Goal: Navigation & Orientation: Find specific page/section

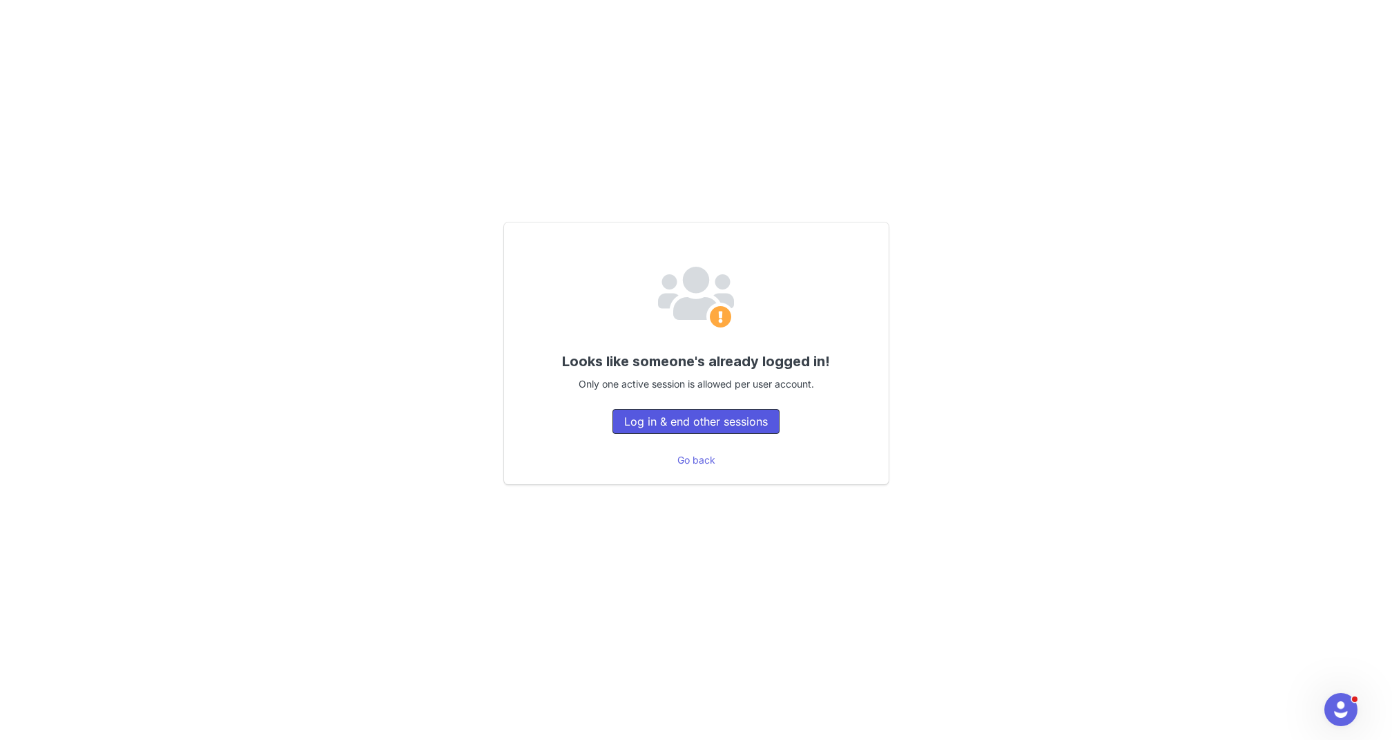
click at [642, 419] on button "Log in & end other sessions" at bounding box center [696, 421] width 167 height 25
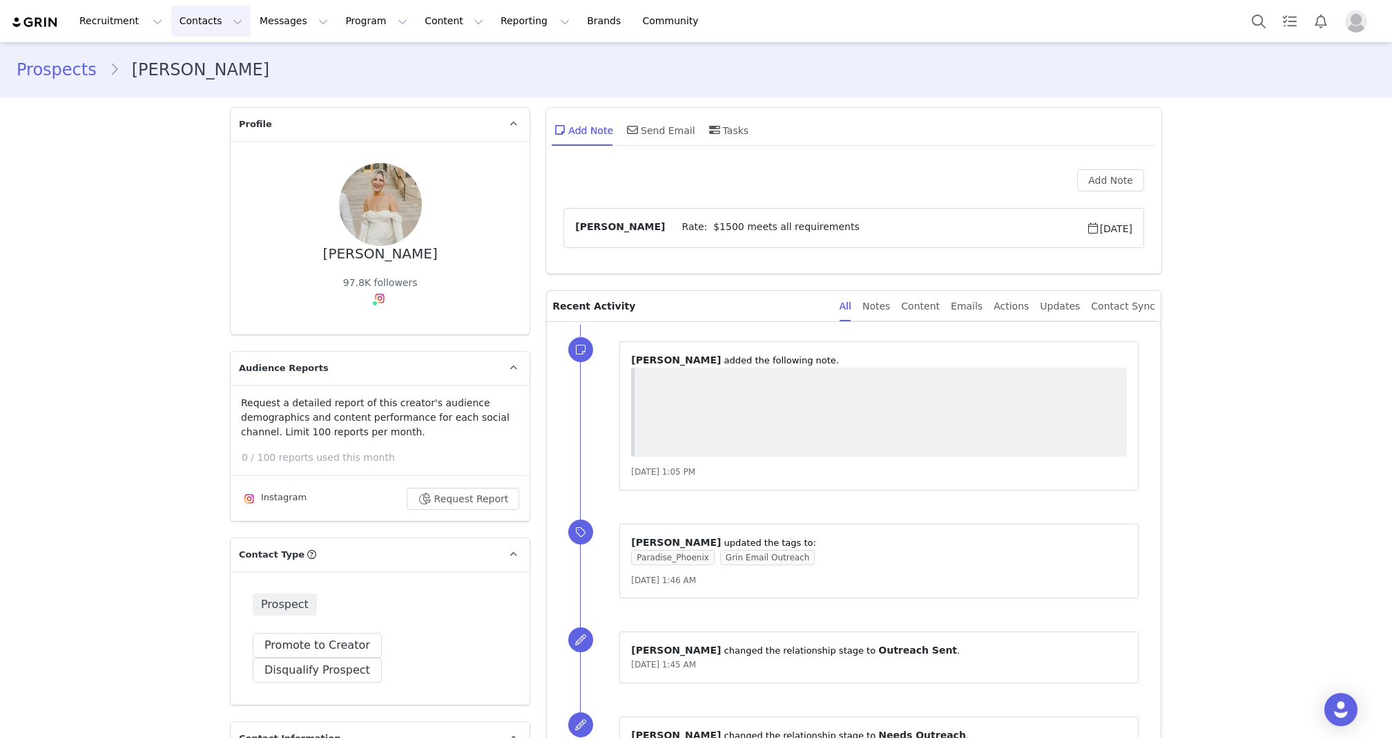
type input "+1 ([GEOGRAPHIC_DATA])"
click at [202, 26] on button "Contacts Contacts" at bounding box center [210, 21] width 79 height 31
click at [200, 87] on p "Prospects" at bounding box center [196, 86] width 46 height 15
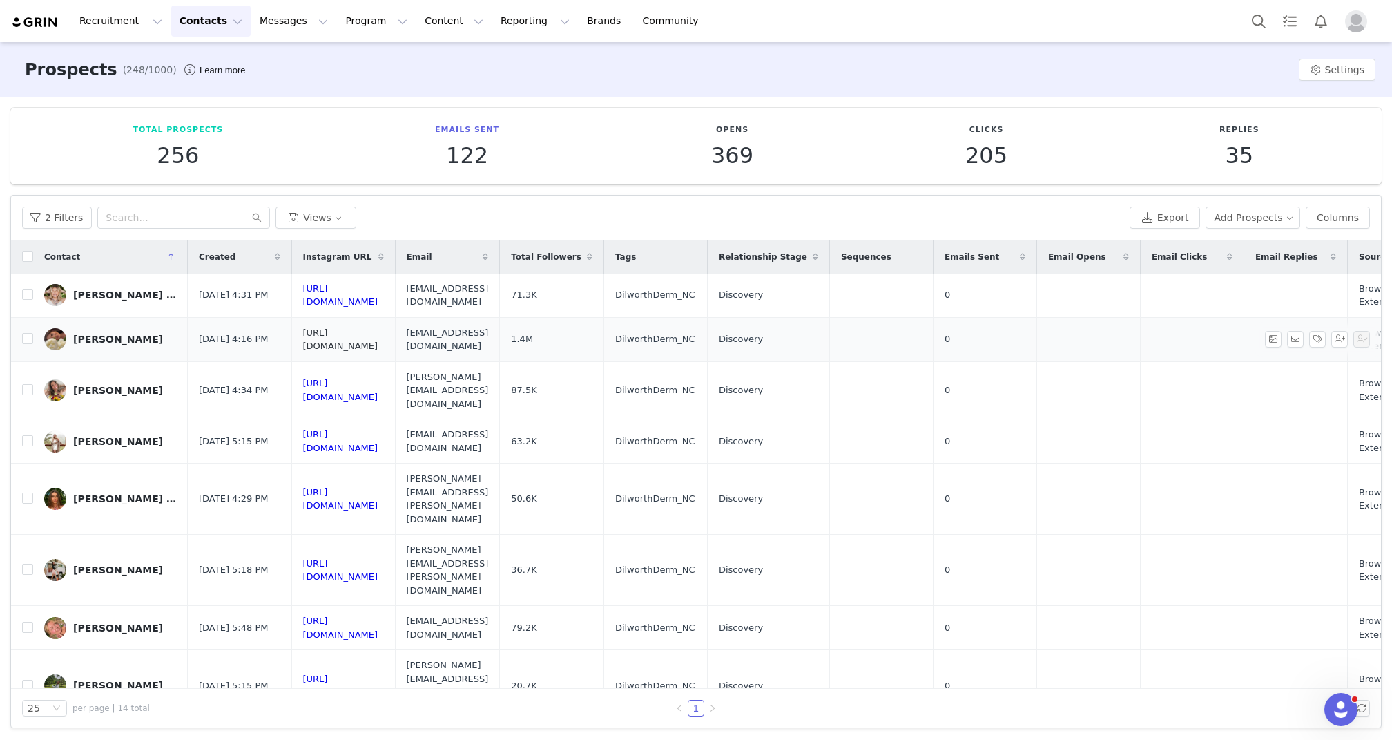
click at [350, 338] on link "[URL][DOMAIN_NAME]" at bounding box center [340, 339] width 75 height 24
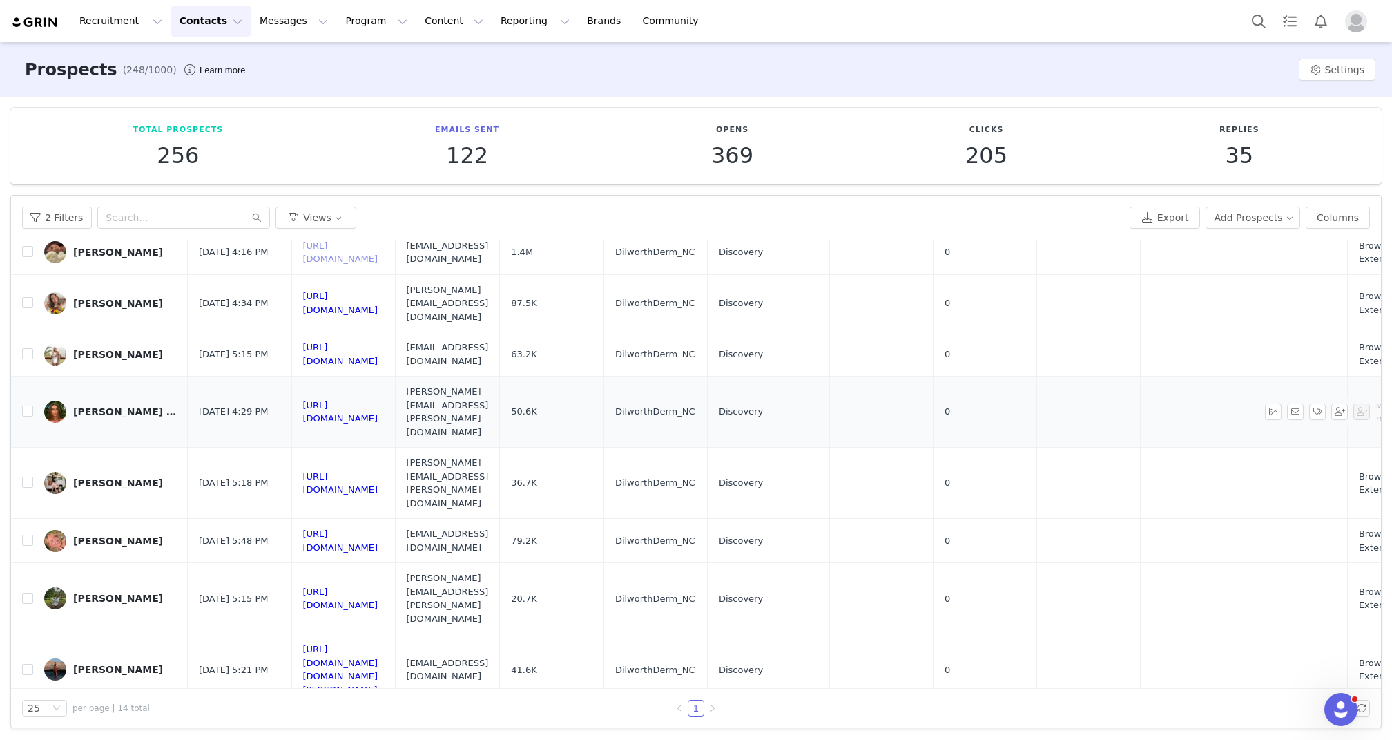
scroll to position [115, 0]
